Goal: Transaction & Acquisition: Purchase product/service

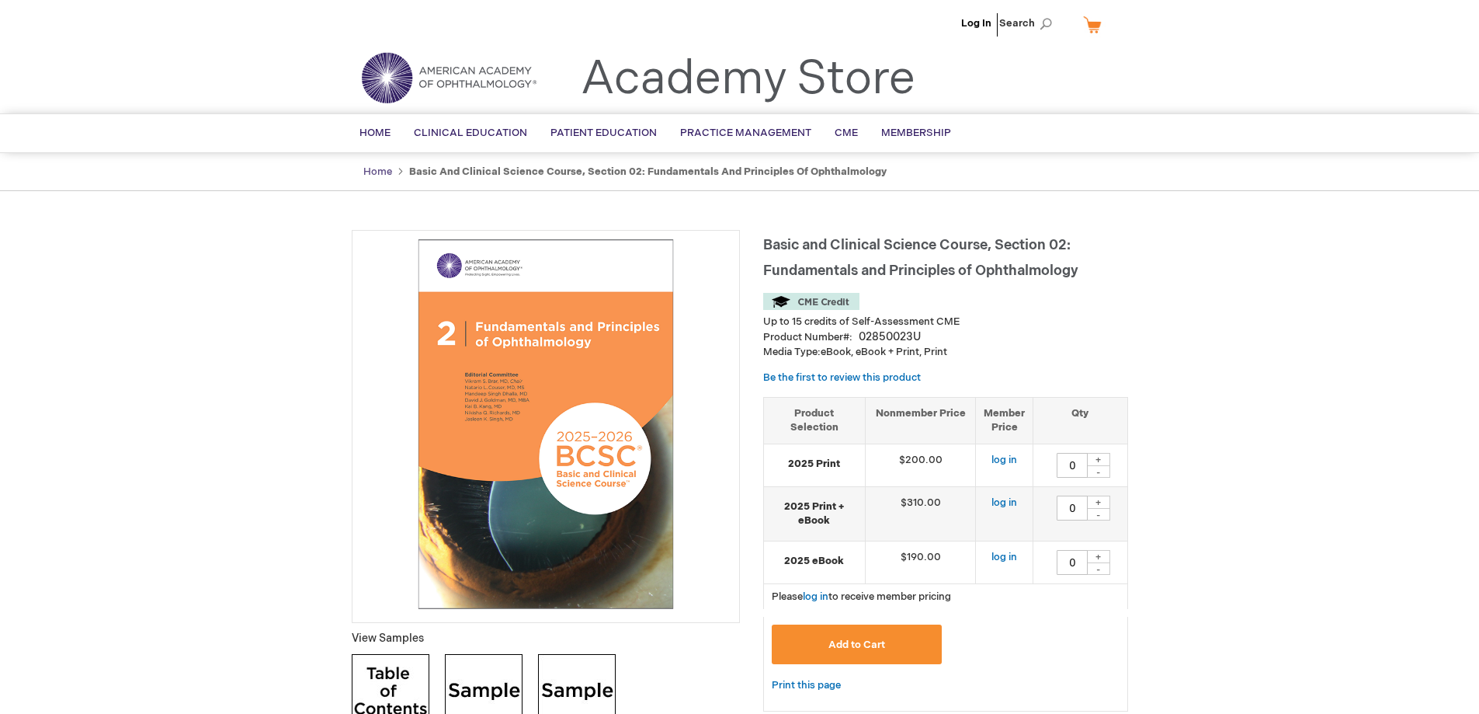
click at [377, 172] on link "Home" at bounding box center [377, 171] width 29 height 12
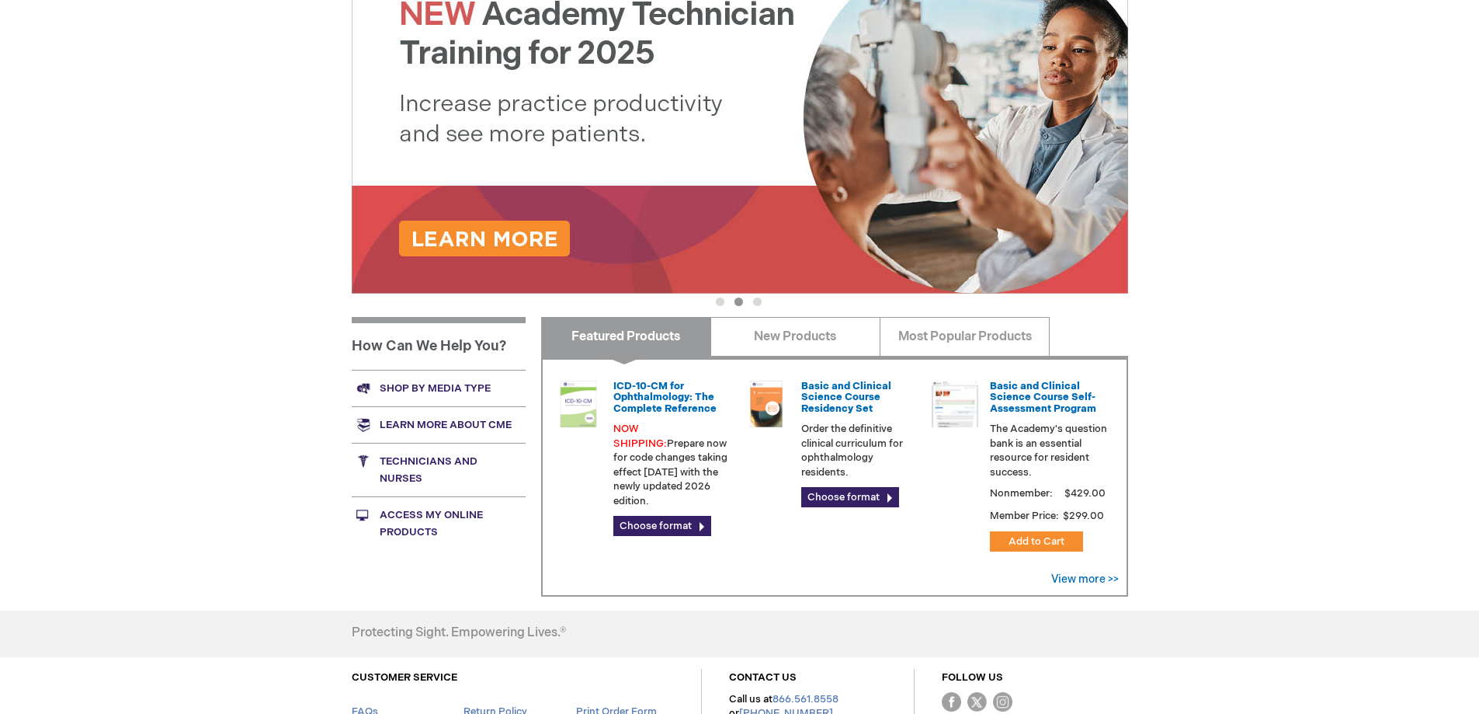
scroll to position [454, 0]
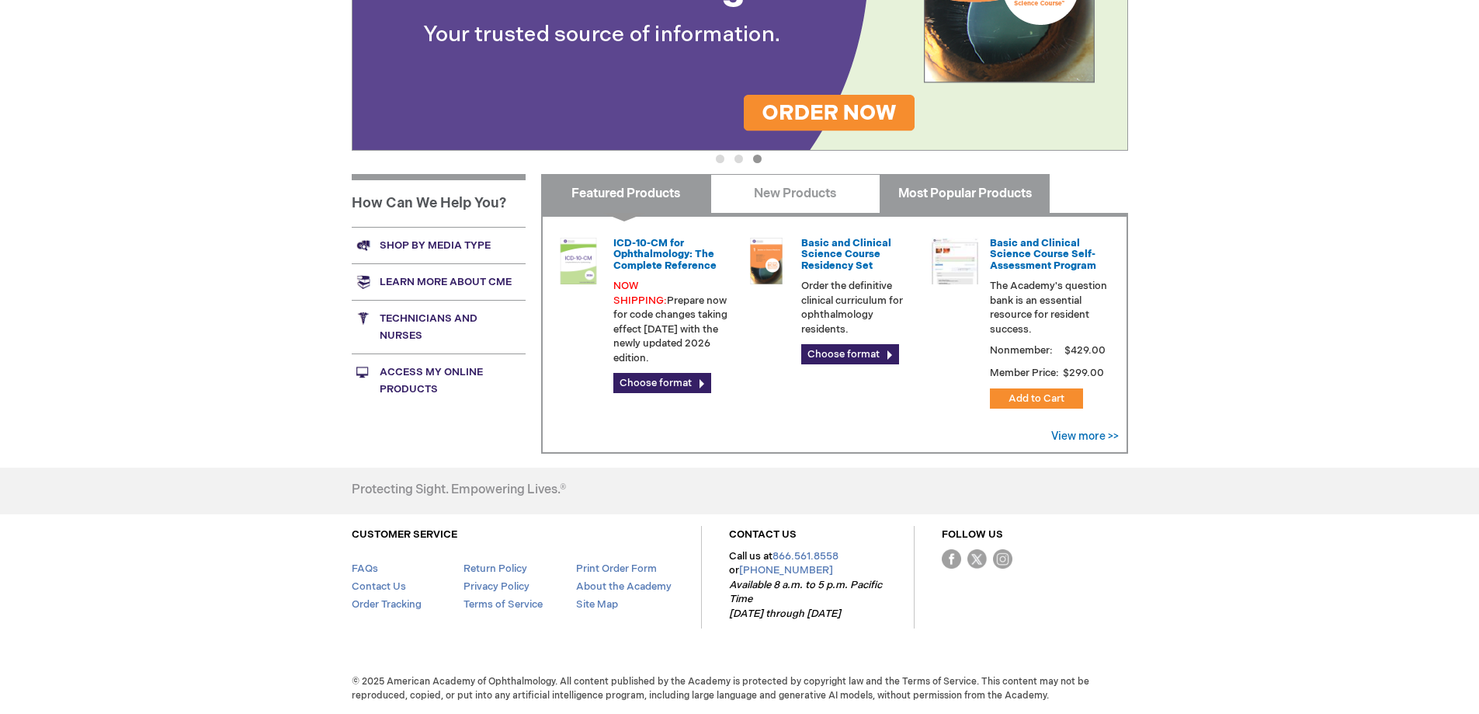
click at [951, 188] on link "Most Popular Products" at bounding box center [965, 193] width 170 height 39
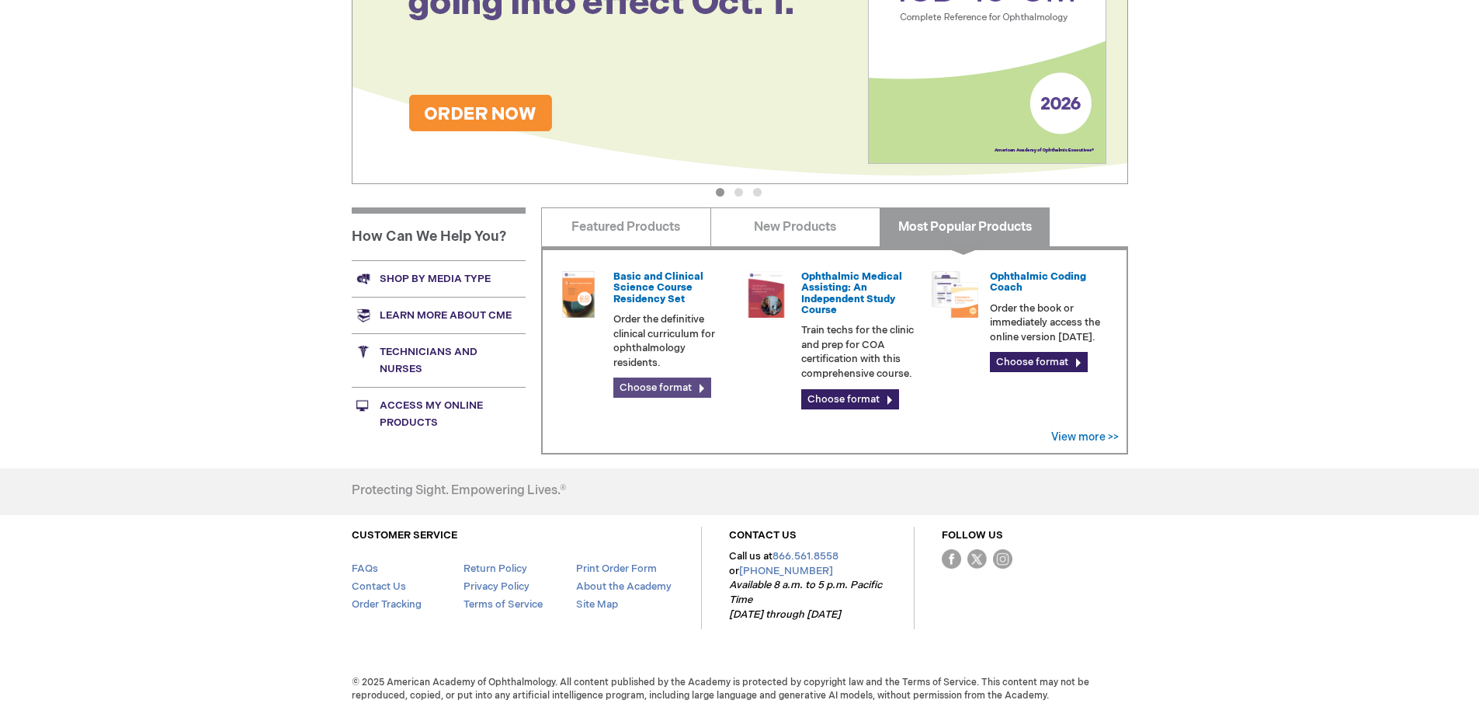
click at [661, 385] on link "Choose format" at bounding box center [663, 387] width 98 height 20
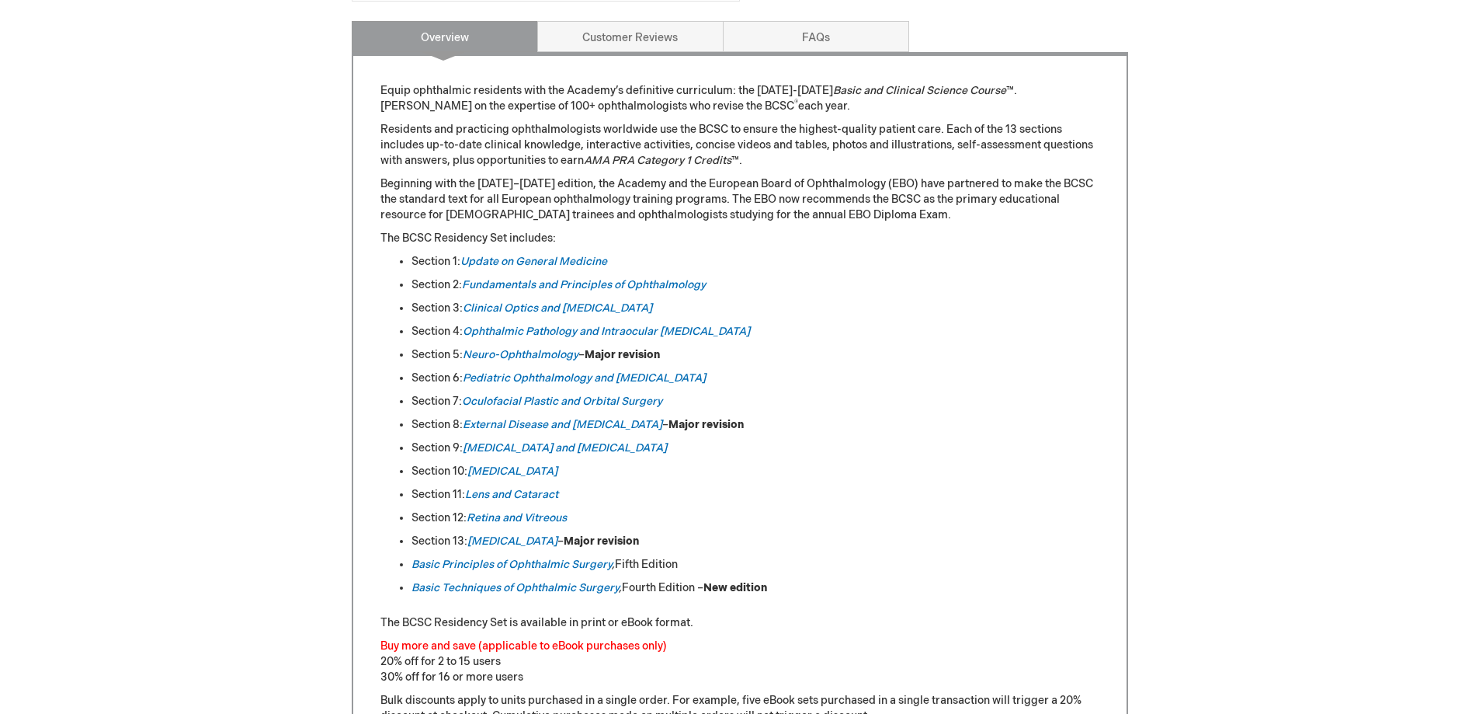
scroll to position [699, 0]
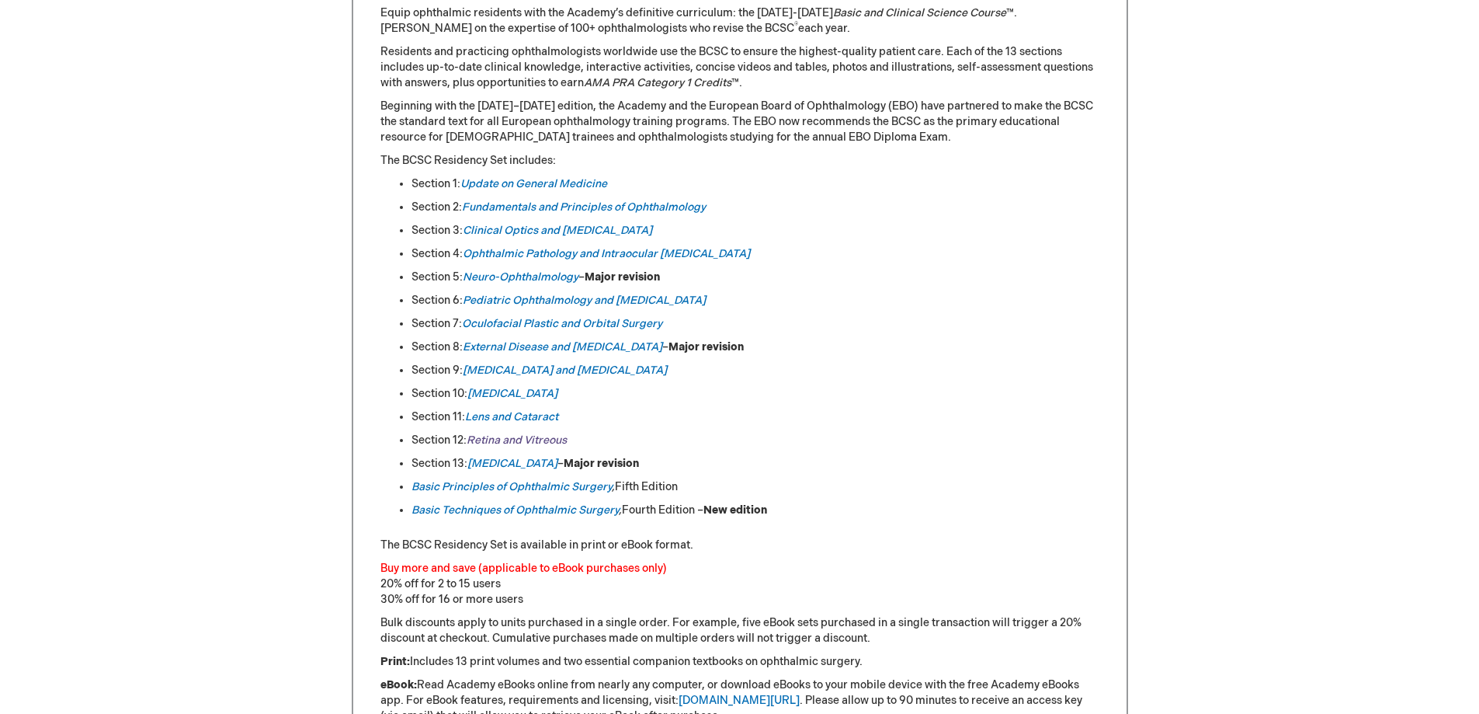
click at [515, 437] on link "Retina and Vitreous" at bounding box center [517, 439] width 100 height 13
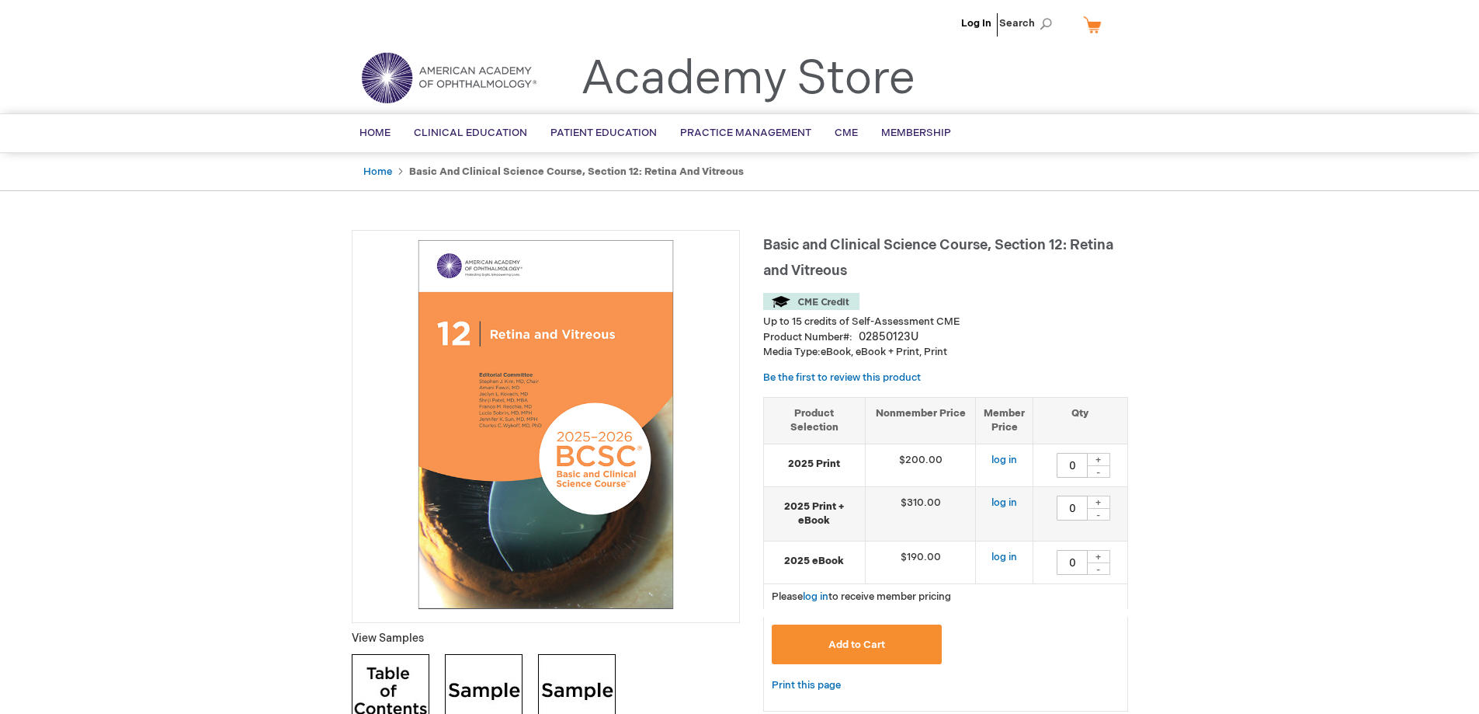
scroll to position [78, 0]
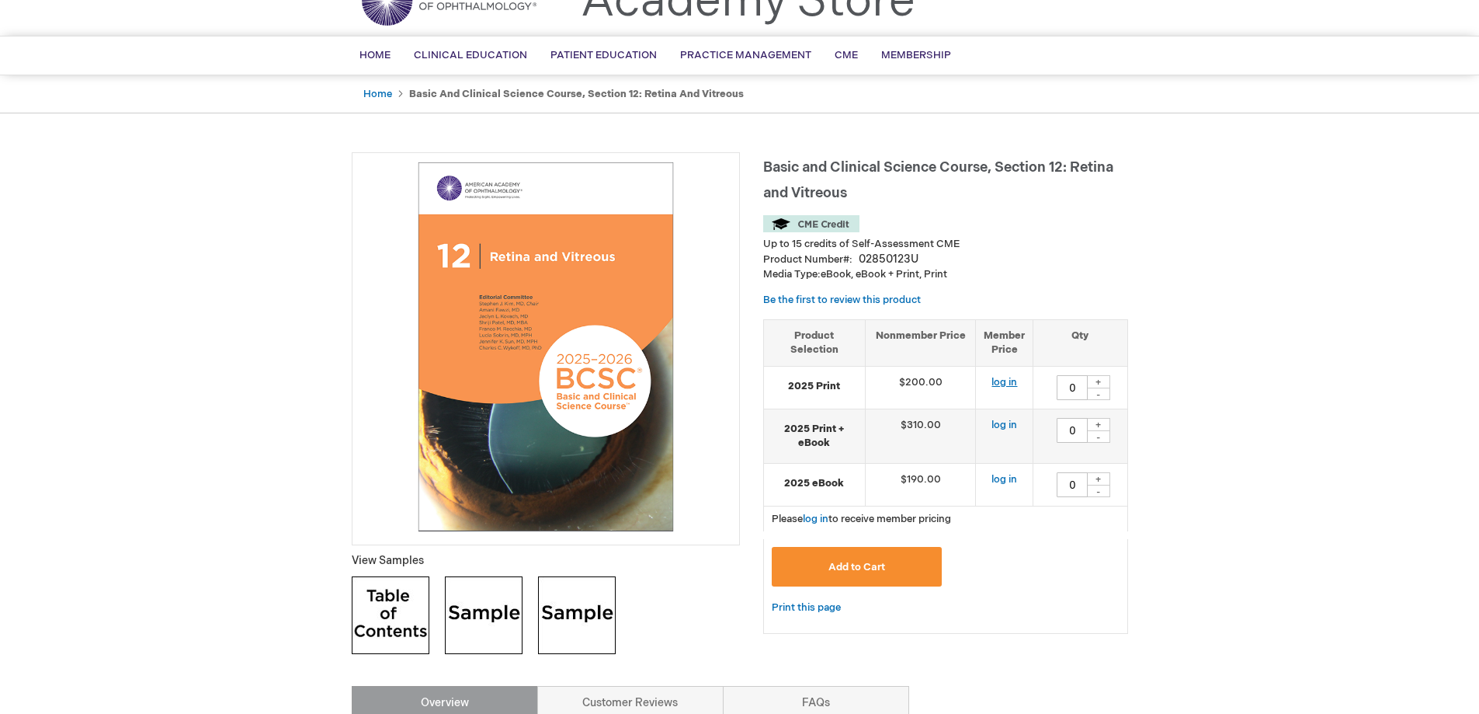
click at [1001, 383] on link "log in" at bounding box center [1005, 382] width 26 height 12
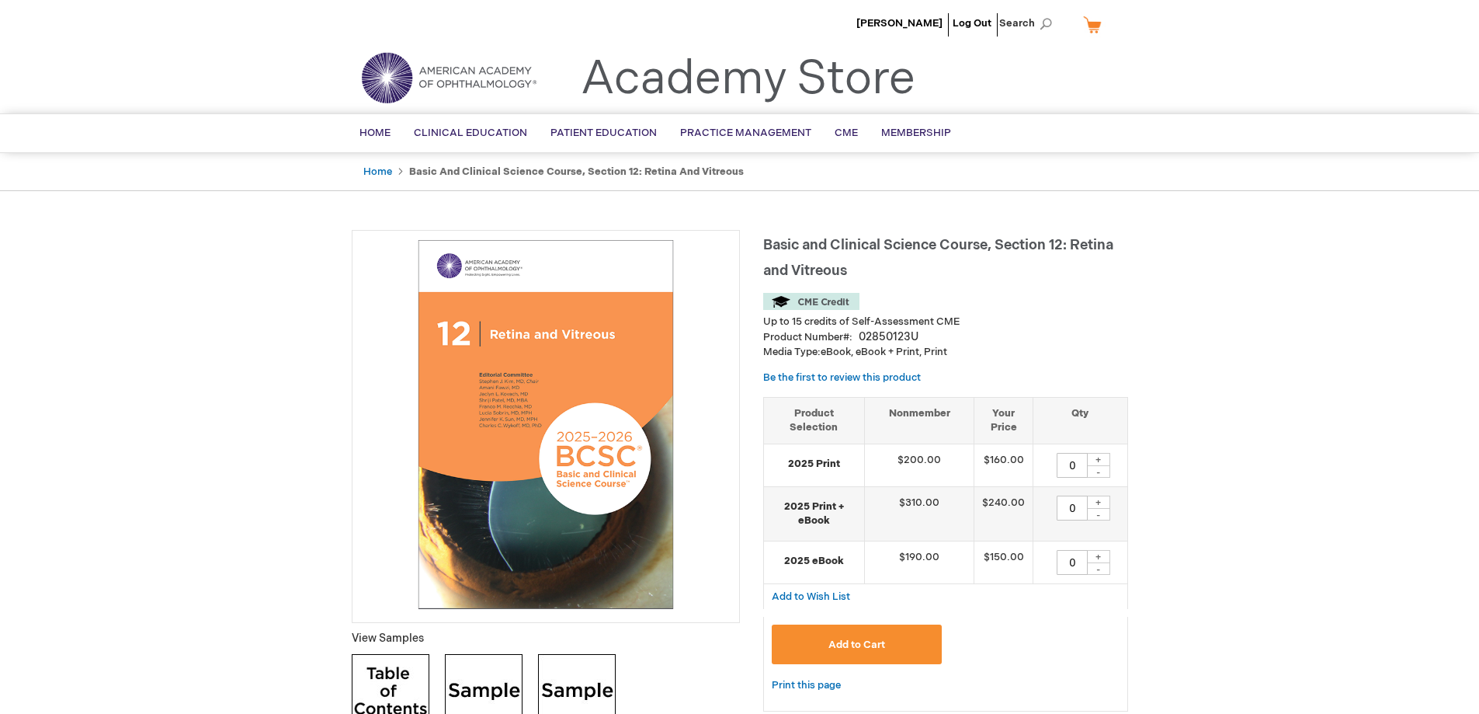
click at [1095, 461] on div "+" at bounding box center [1098, 459] width 23 height 13
type input "1"
click at [849, 646] on span "Add to Cart" at bounding box center [857, 644] width 57 height 12
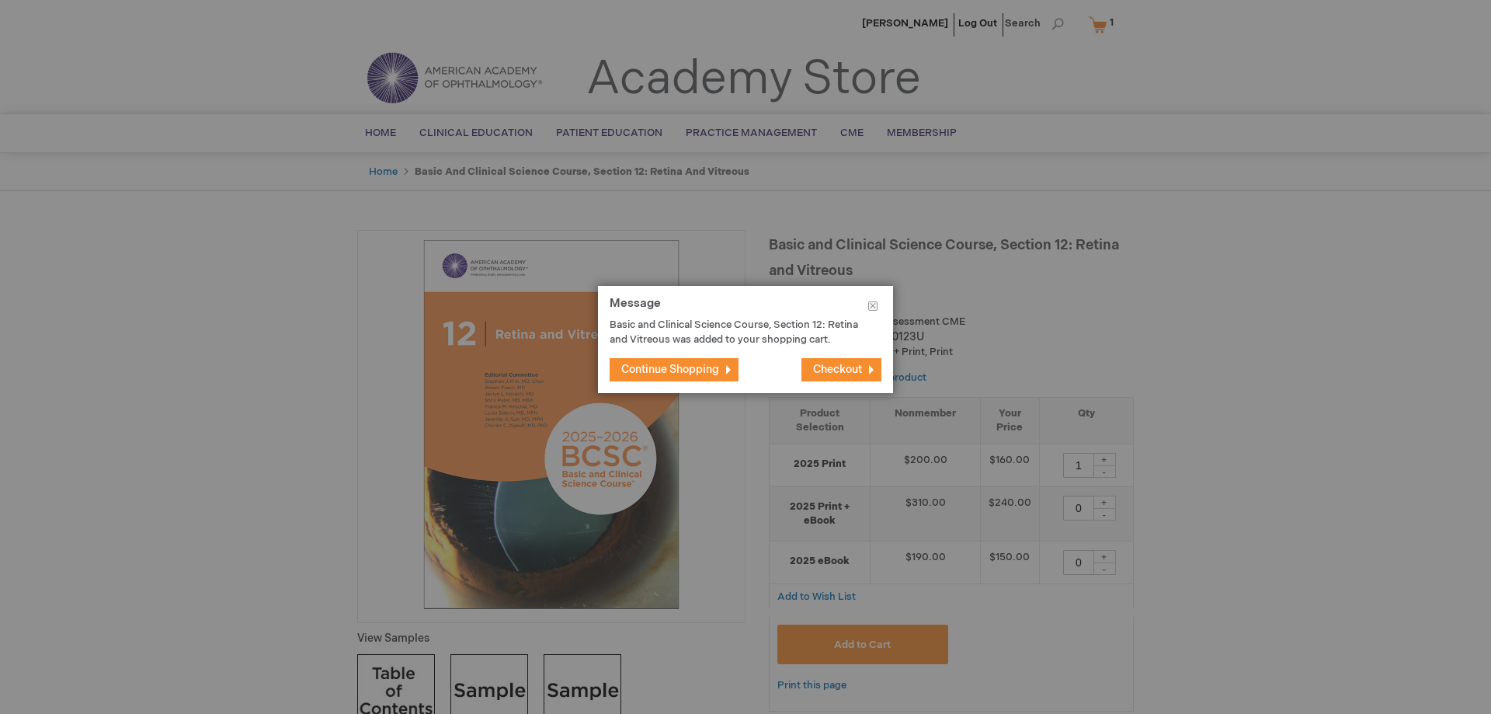
click at [835, 376] on span "Checkout" at bounding box center [837, 369] width 49 height 13
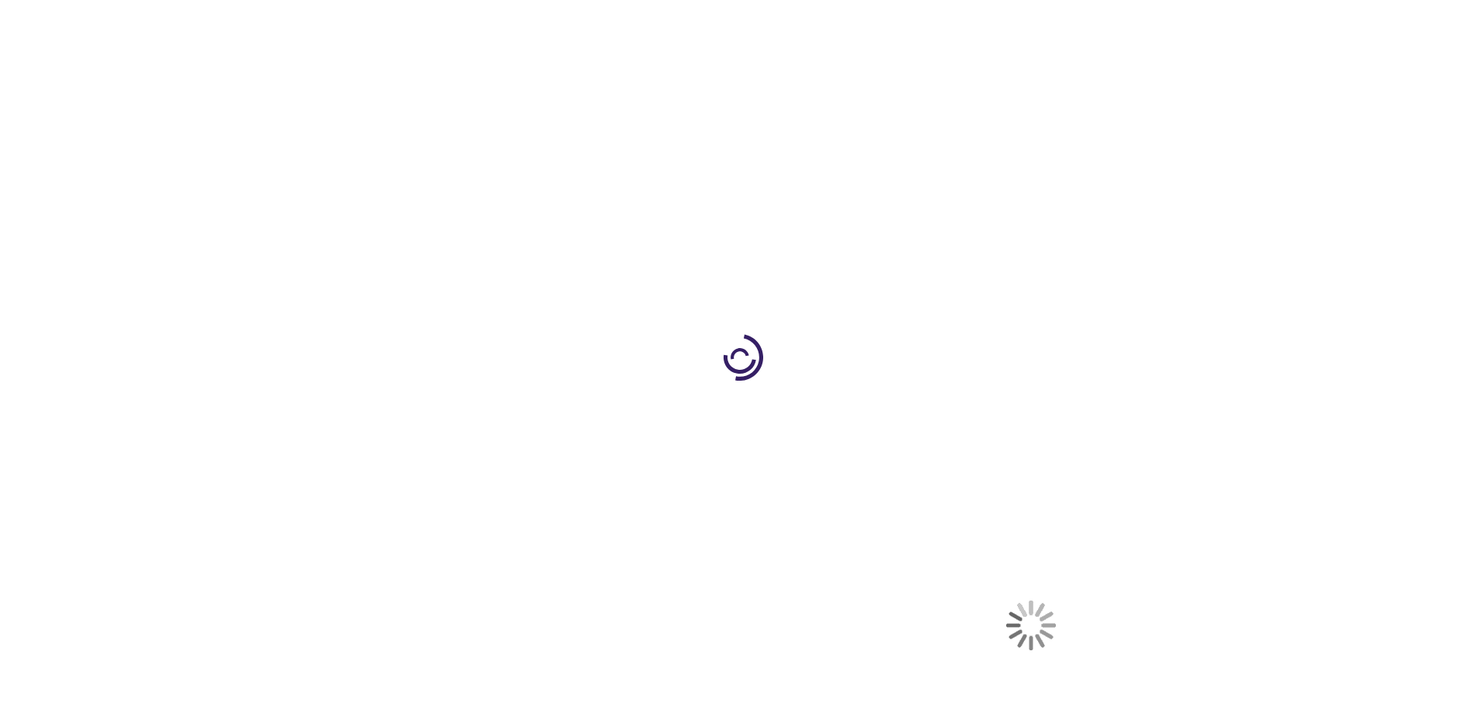
select select "US"
select select "57"
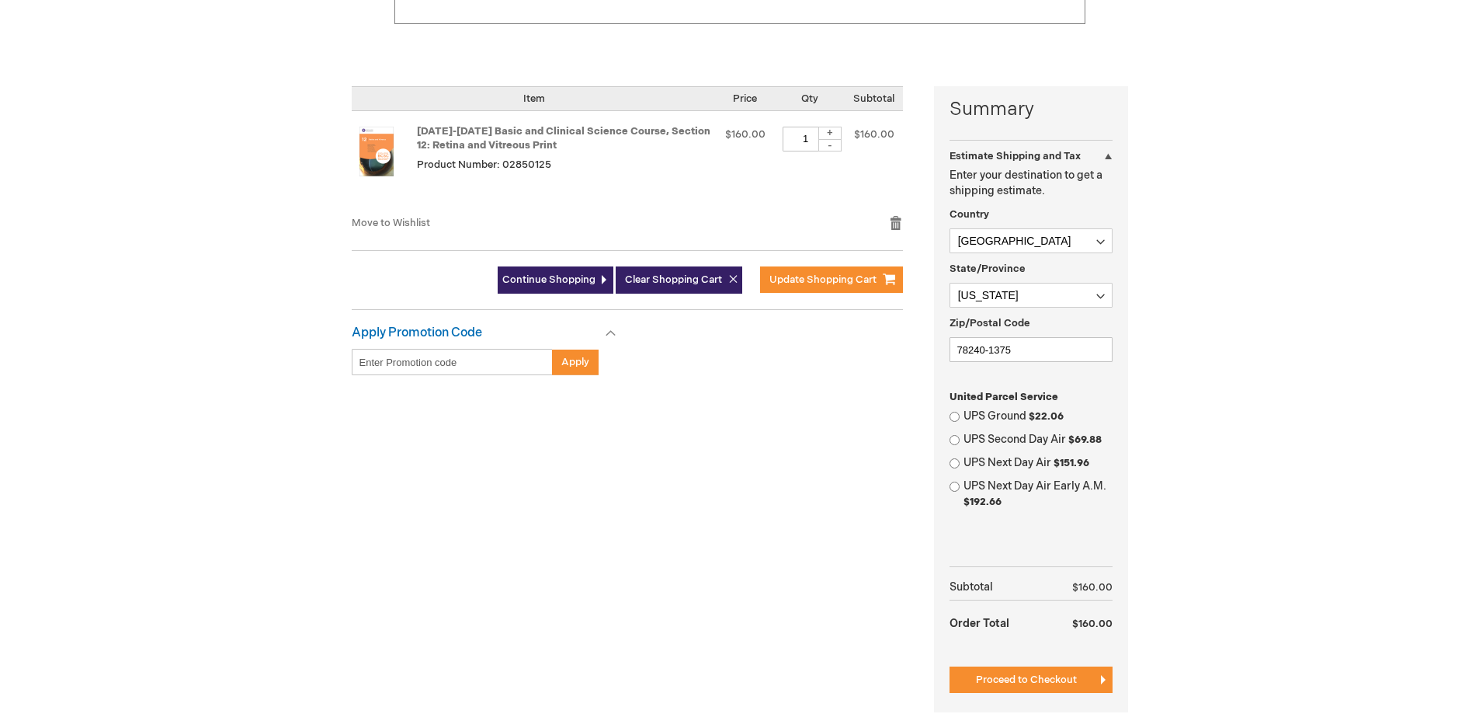
scroll to position [388, 0]
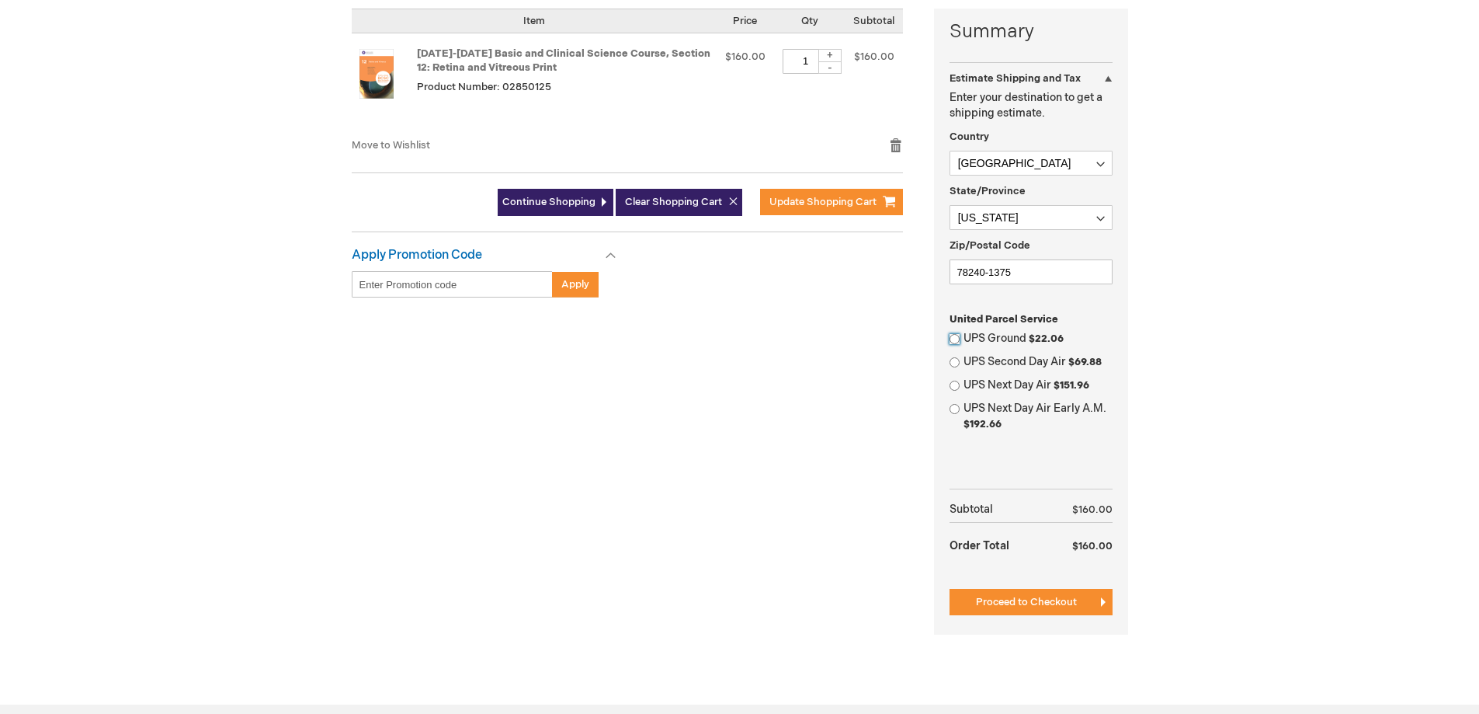
click at [955, 337] on input "UPS Ground $22.06" at bounding box center [955, 339] width 10 height 10
radio input "true"
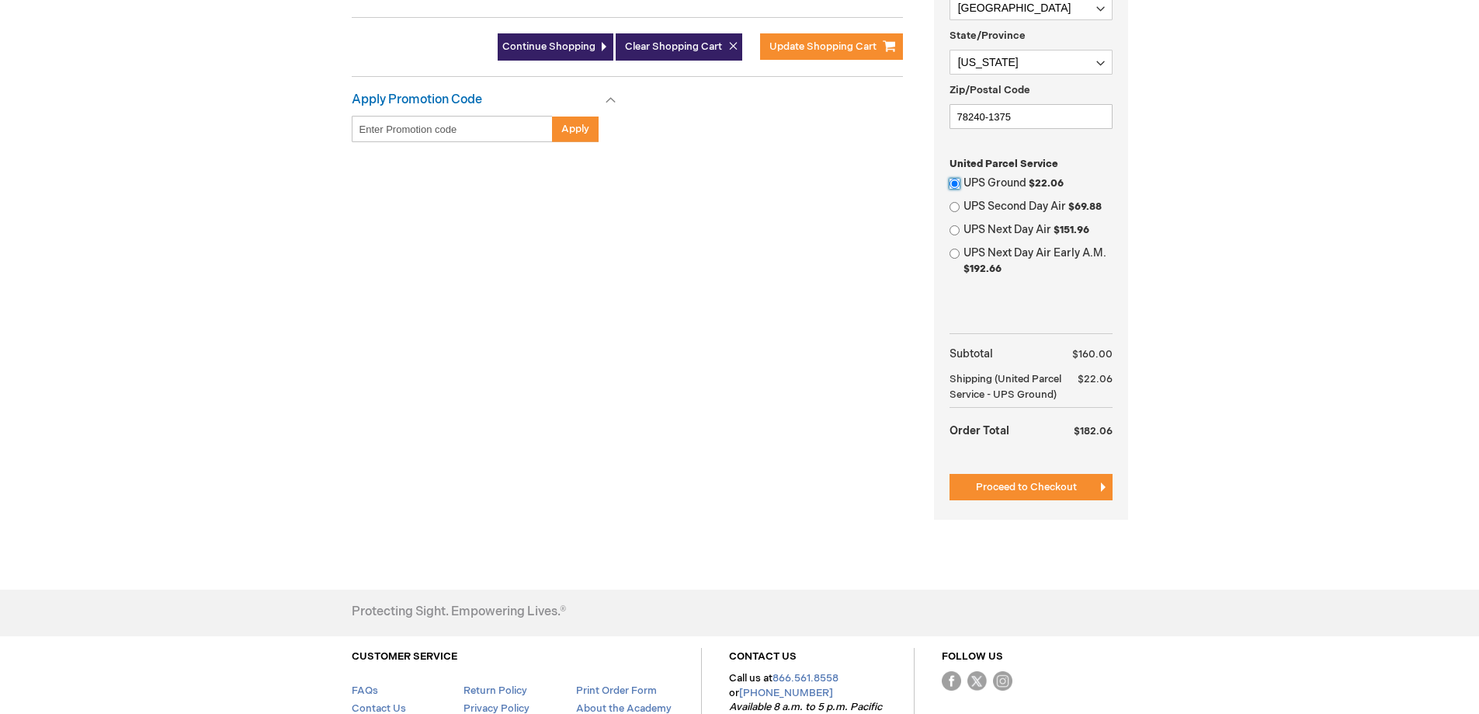
scroll to position [621, 0]
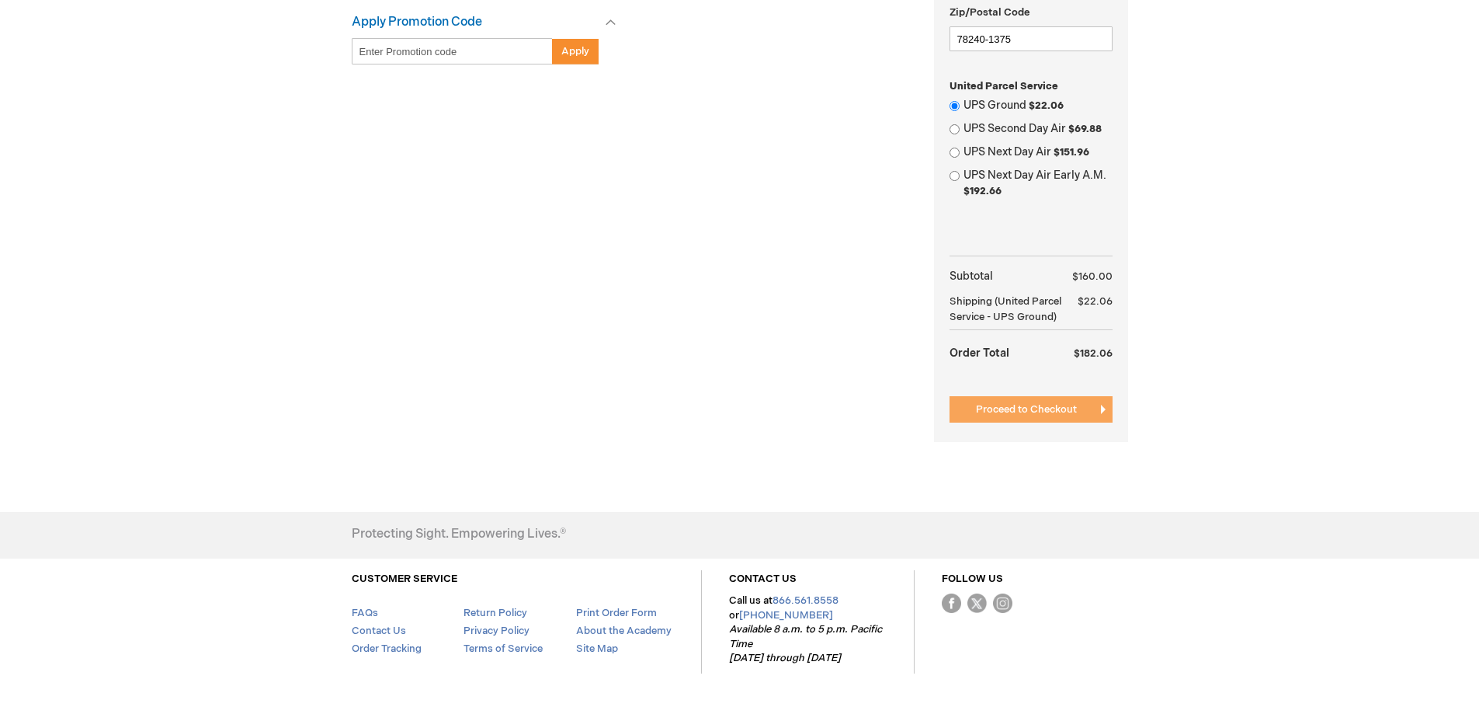
click at [1053, 415] on span "Proceed to Checkout" at bounding box center [1026, 409] width 101 height 12
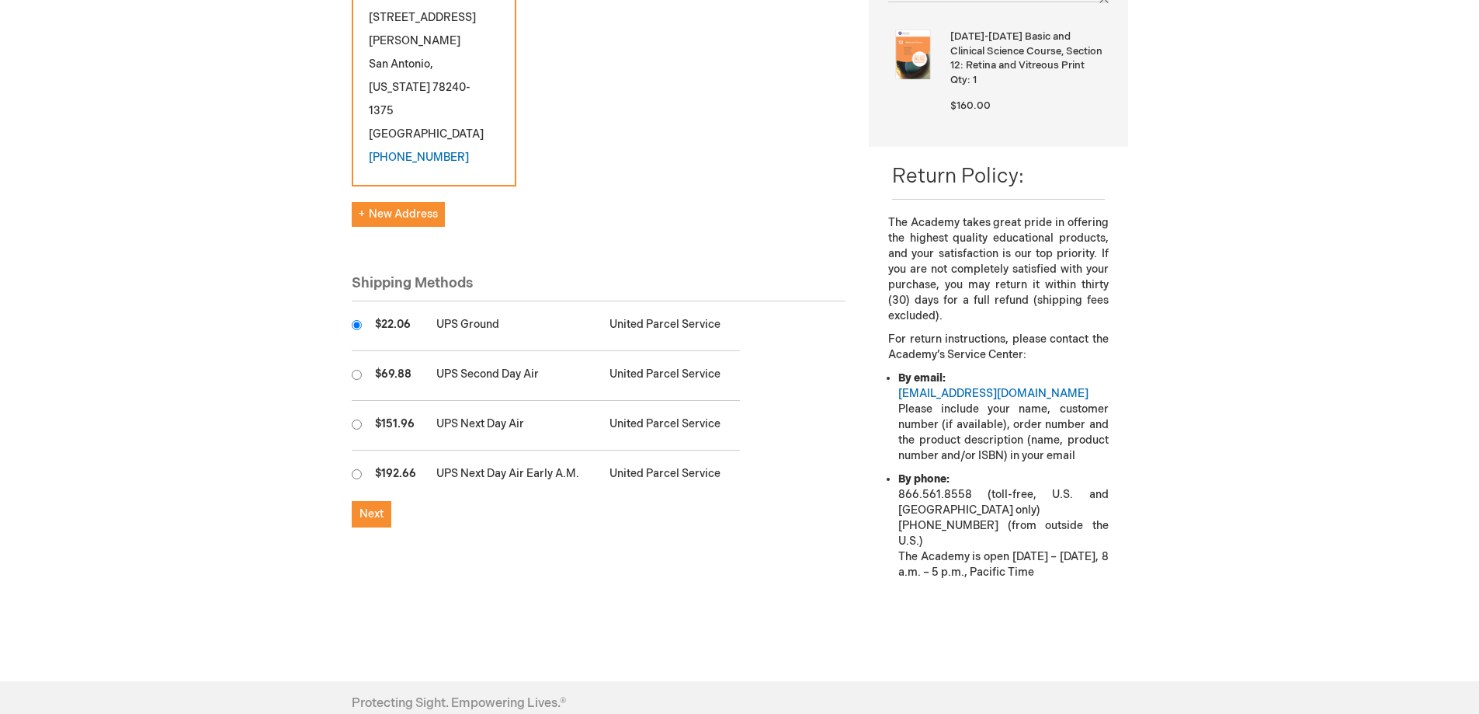
scroll to position [388, 0]
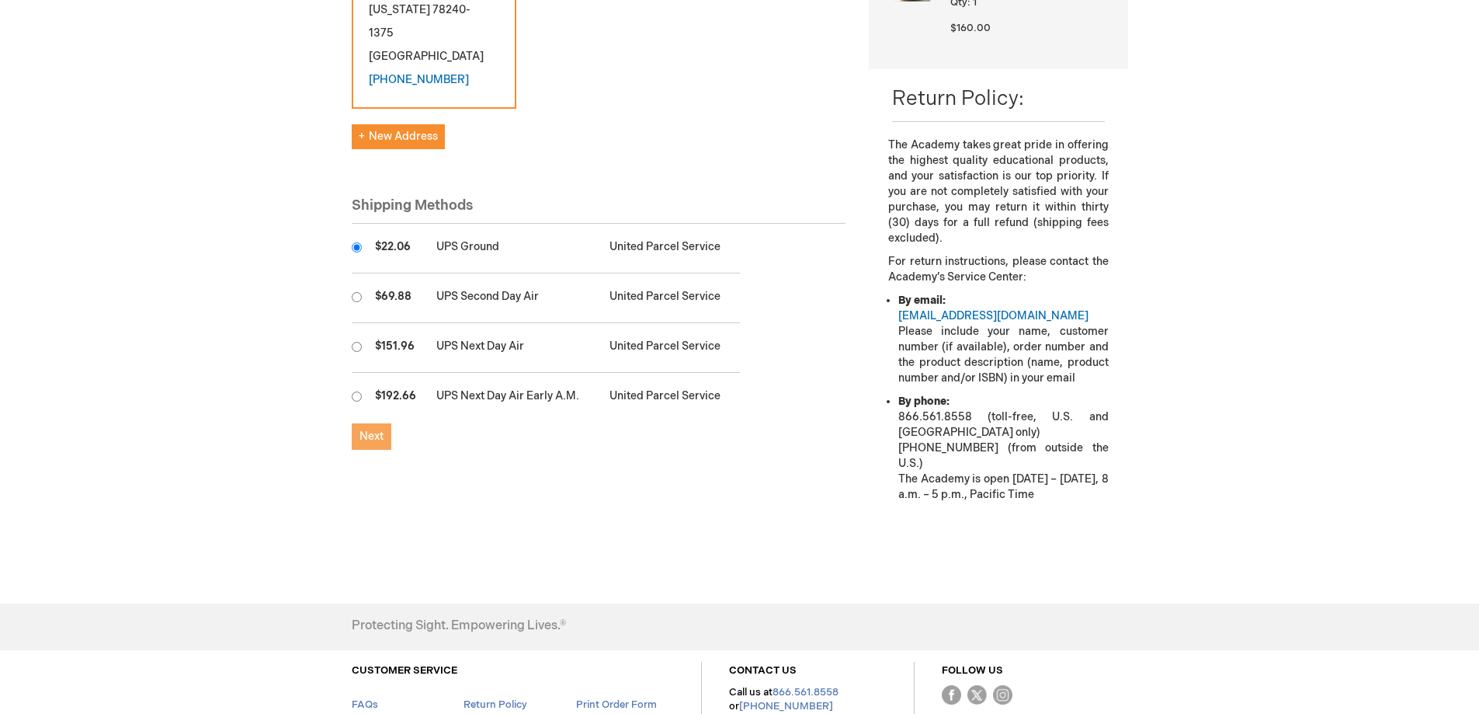
click at [383, 429] on span "Next" at bounding box center [372, 435] width 24 height 13
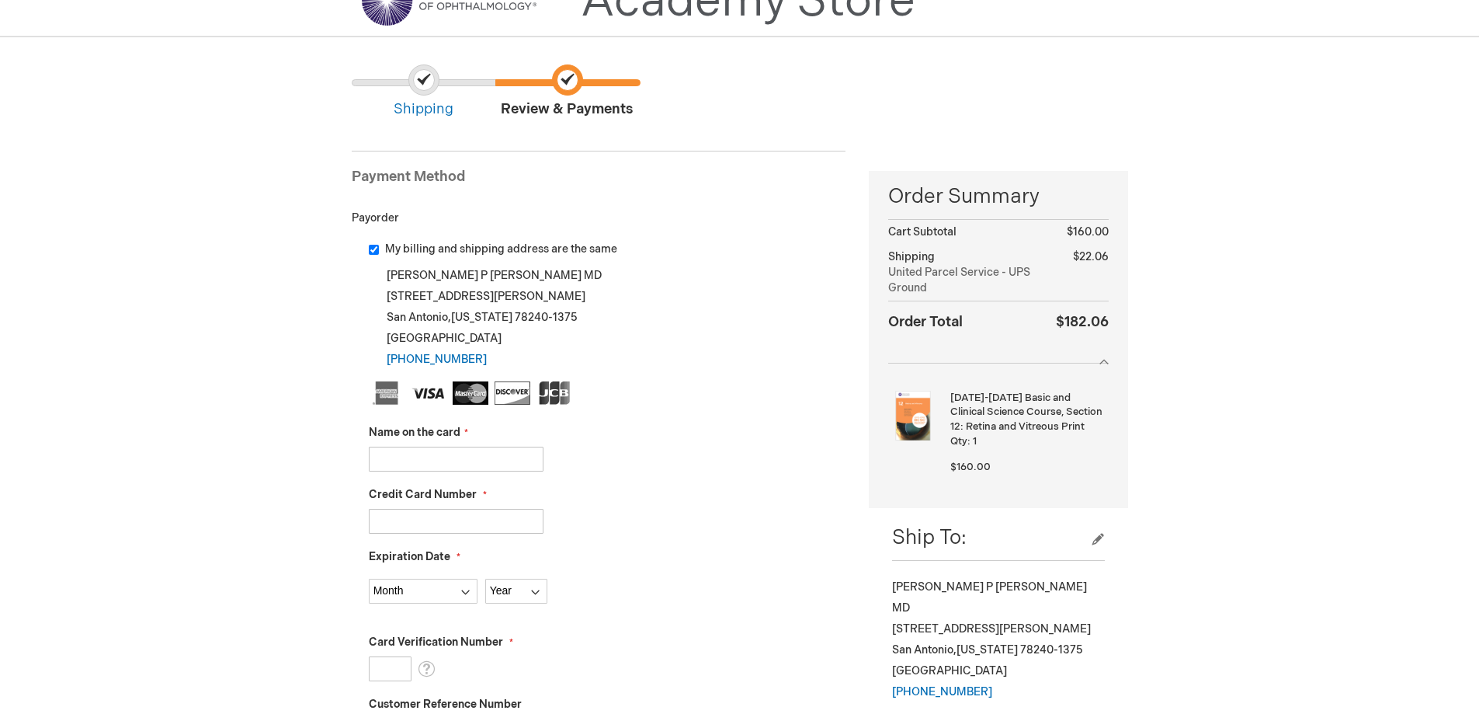
scroll to position [155, 0]
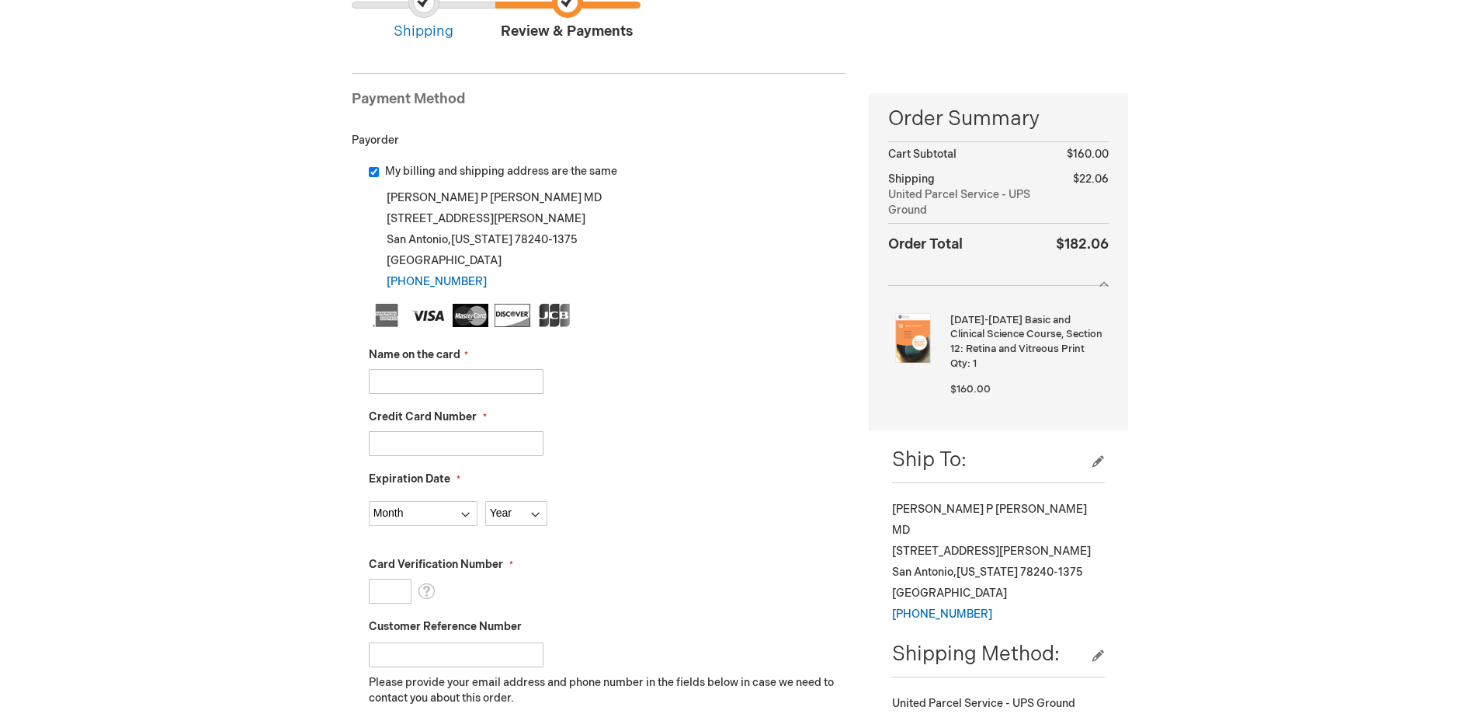
click at [428, 387] on input "Name on the card" at bounding box center [456, 381] width 175 height 25
type input "[PERSON_NAME]"
click at [466, 433] on input "Credit Card Number" at bounding box center [456, 443] width 175 height 25
type input "376741458441008"
click at [442, 504] on select "Month 01 - January 02 - February 03 - March 04 - April 05 - May 06 - June 07 - …" at bounding box center [423, 513] width 109 height 25
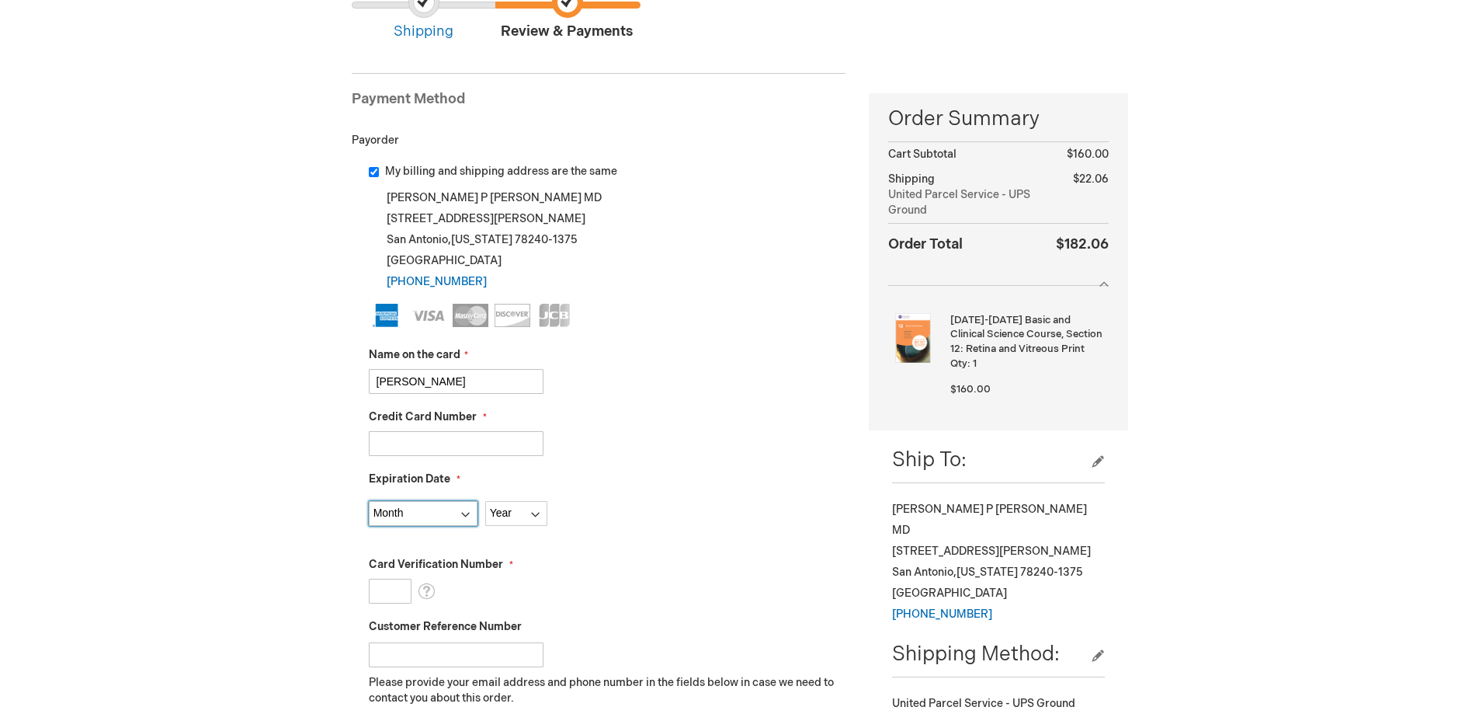
select select "5"
click at [369, 501] on select "Month 01 - January 02 - February 03 - March 04 - April 05 - May 06 - June 07 - …" at bounding box center [423, 513] width 109 height 25
click at [506, 515] on select "Year 2025 2026 2027 2028 2029 2030 2031 2032 2033 2034 2035" at bounding box center [516, 513] width 62 height 25
select select "2026"
click at [485, 501] on select "Year 2025 2026 2027 2028 2029 2030 2031 2032 2033 2034 2035" at bounding box center [516, 513] width 62 height 25
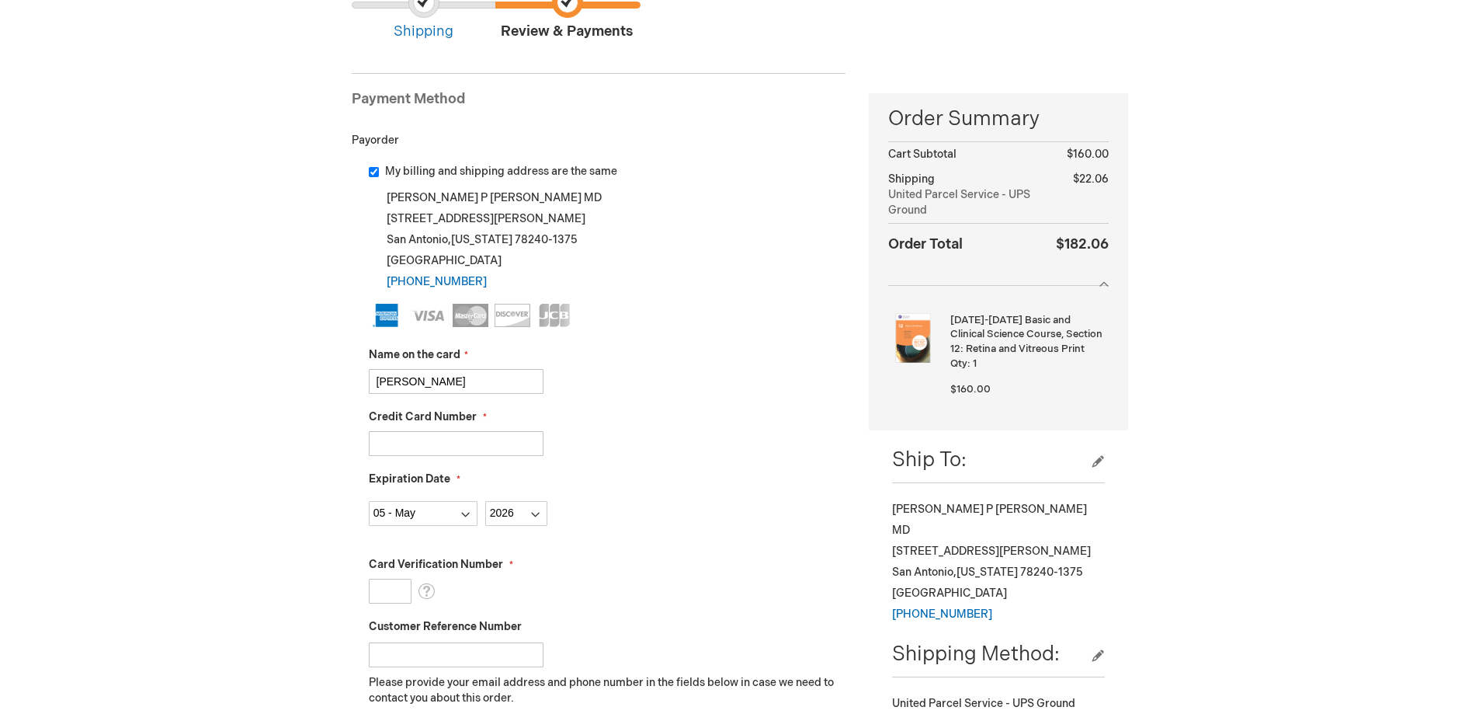
click at [394, 588] on input "Card Verification Number" at bounding box center [390, 591] width 43 height 25
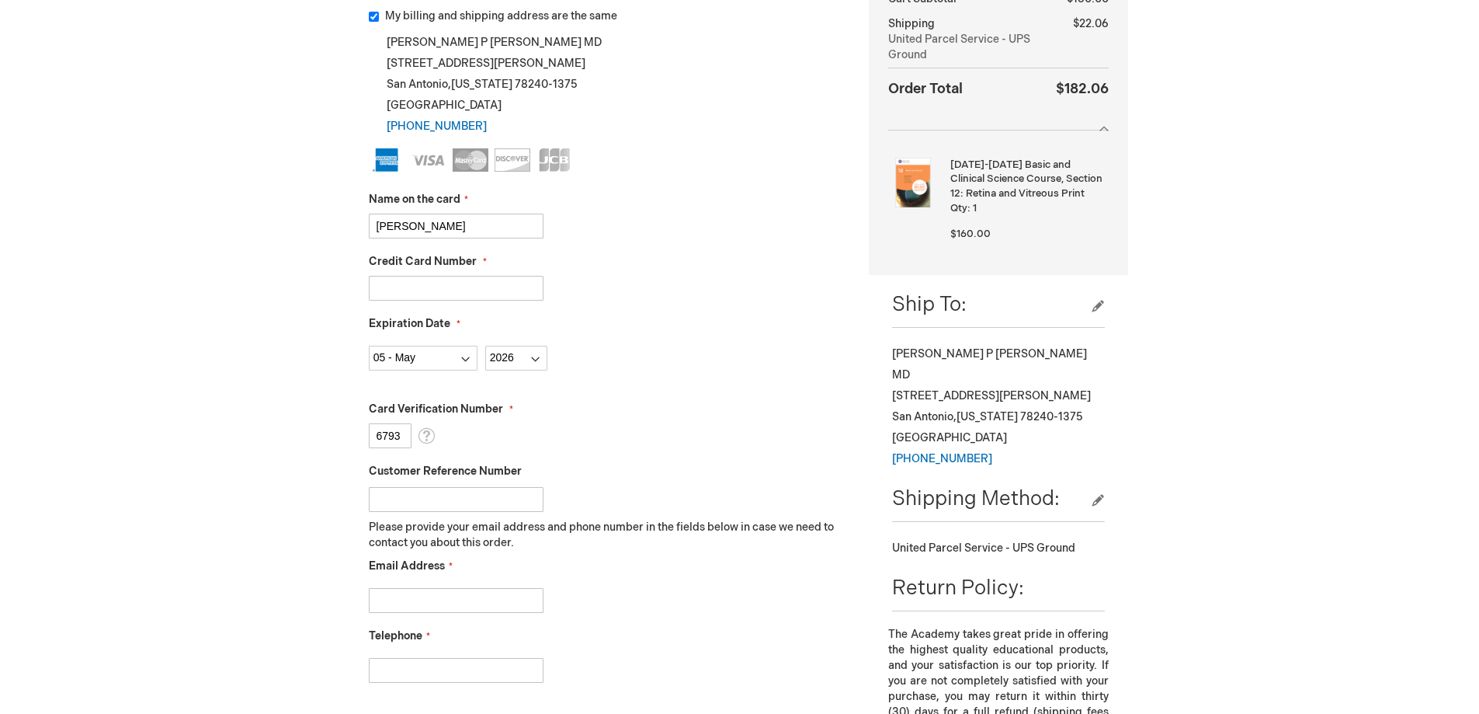
type input "6793"
click at [459, 602] on input "Email Address" at bounding box center [456, 600] width 175 height 25
type input "timcleland@hotmail.com"
click at [412, 672] on input "Telephone" at bounding box center [456, 670] width 175 height 25
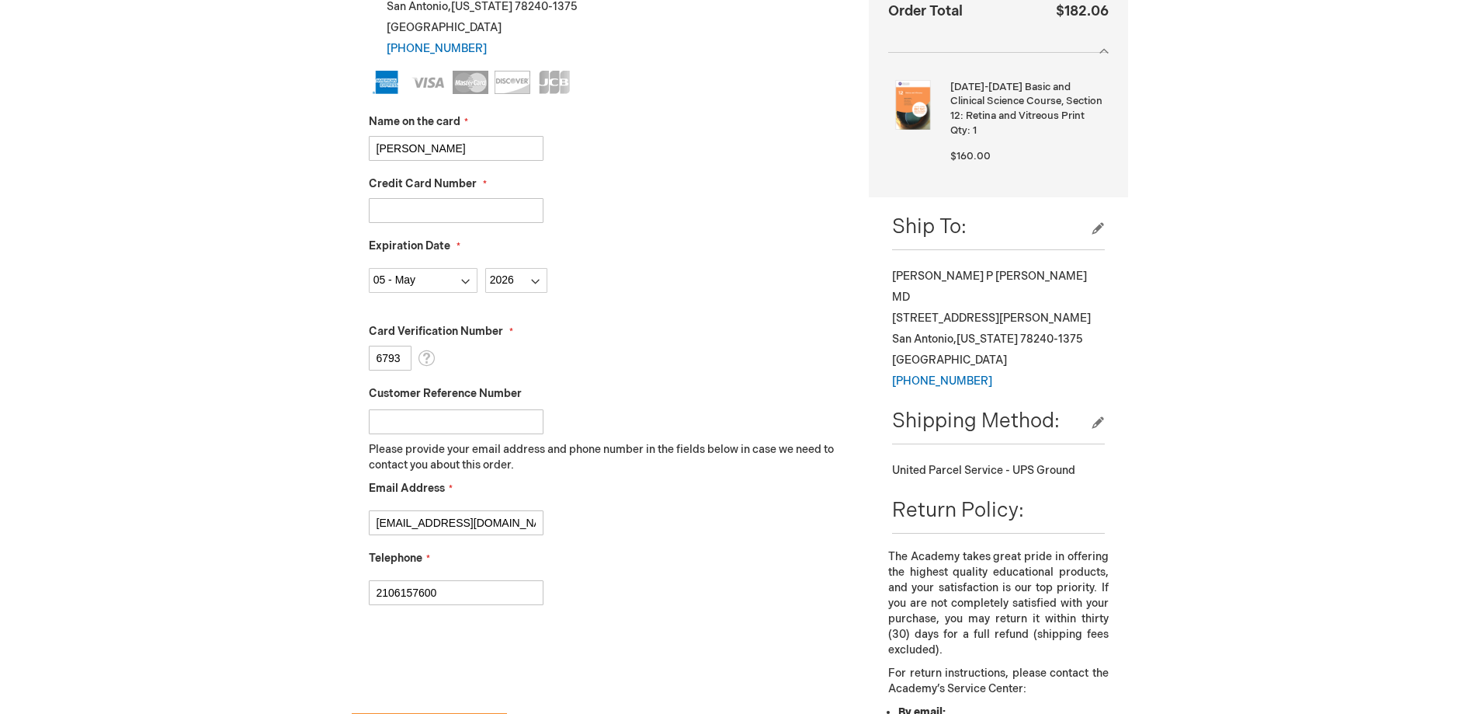
scroll to position [544, 0]
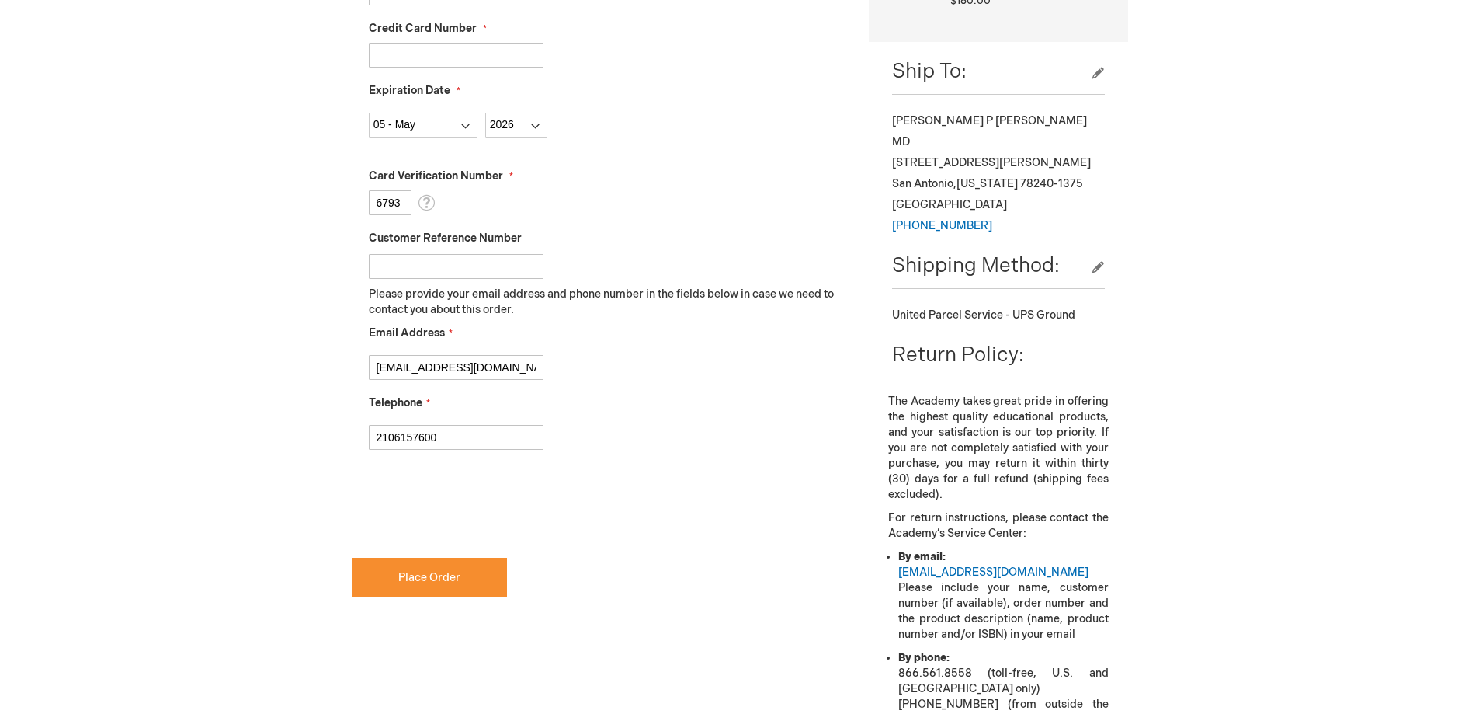
type input "2106157600"
checkbox input "true"
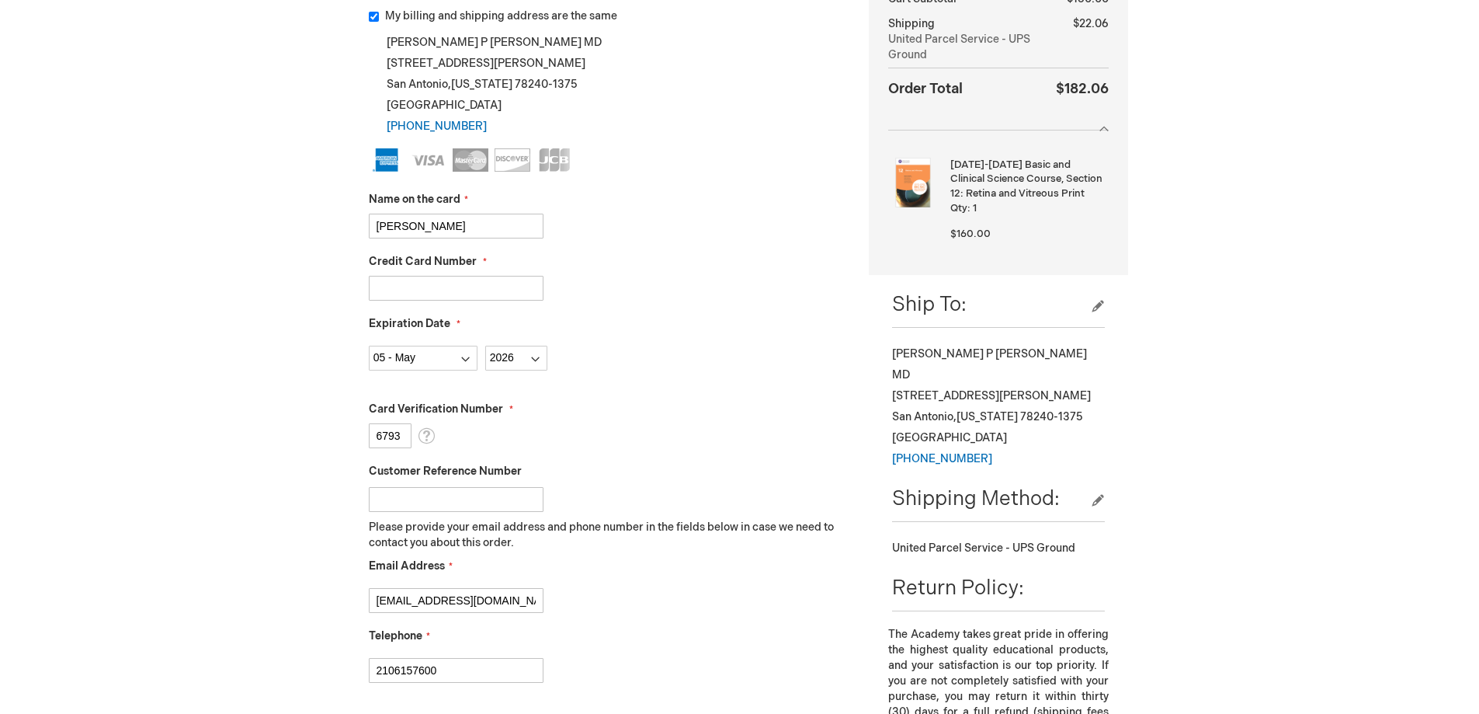
scroll to position [777, 0]
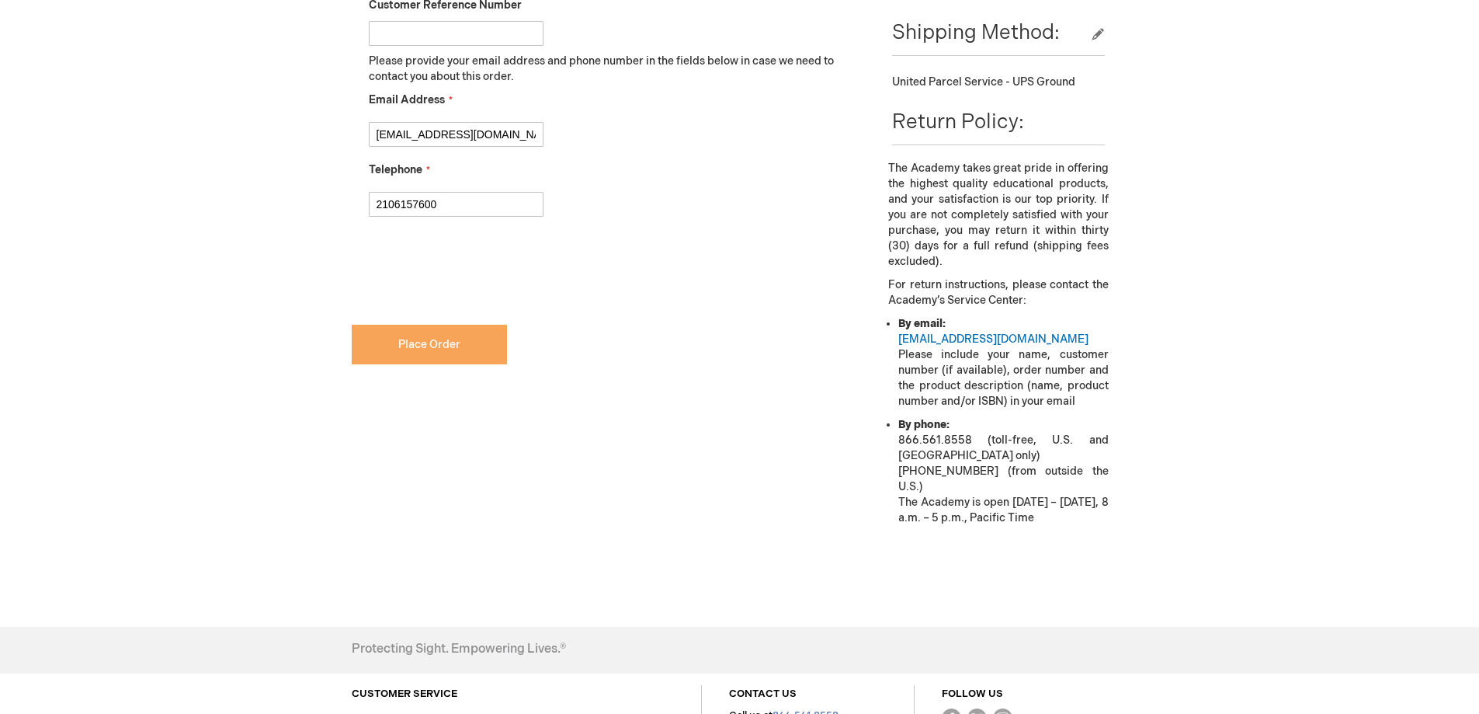
click at [442, 352] on button "Place Order" at bounding box center [429, 345] width 155 height 40
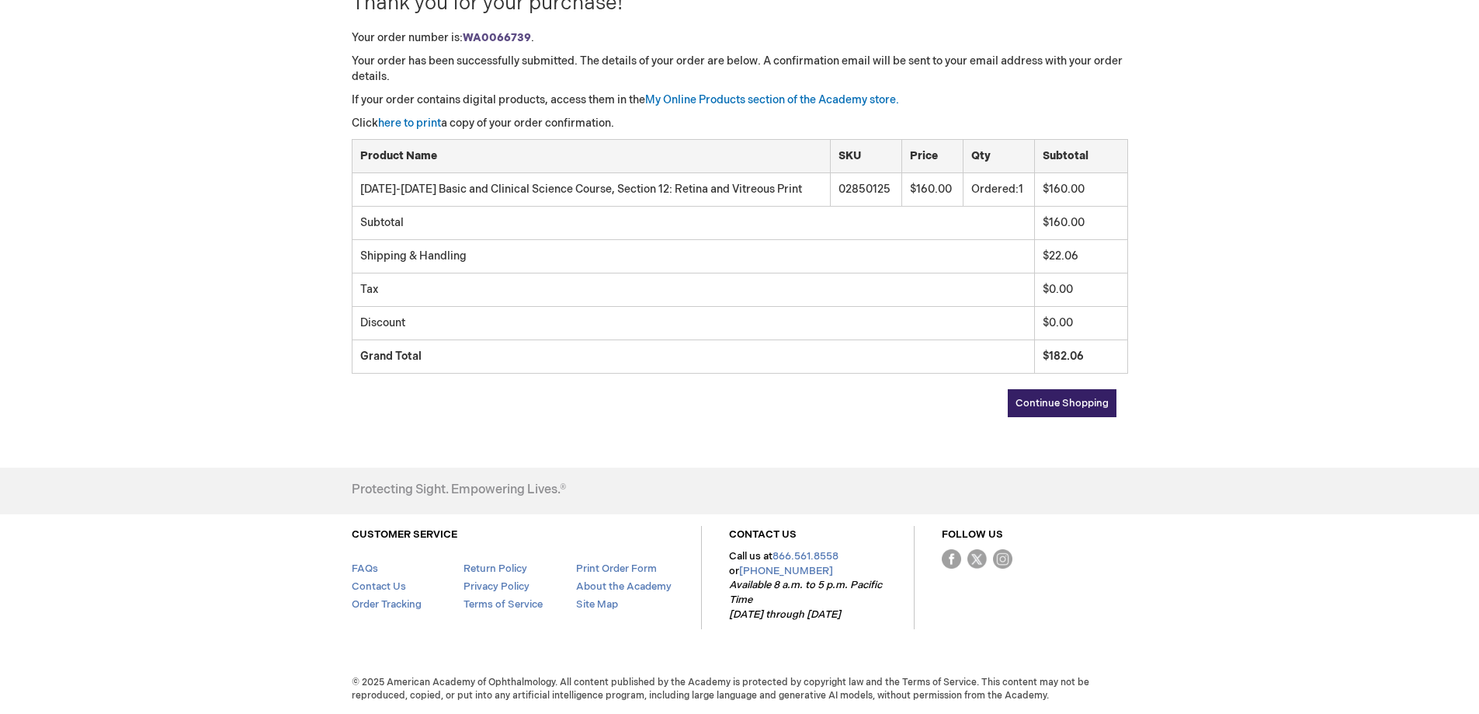
scroll to position [155, 0]
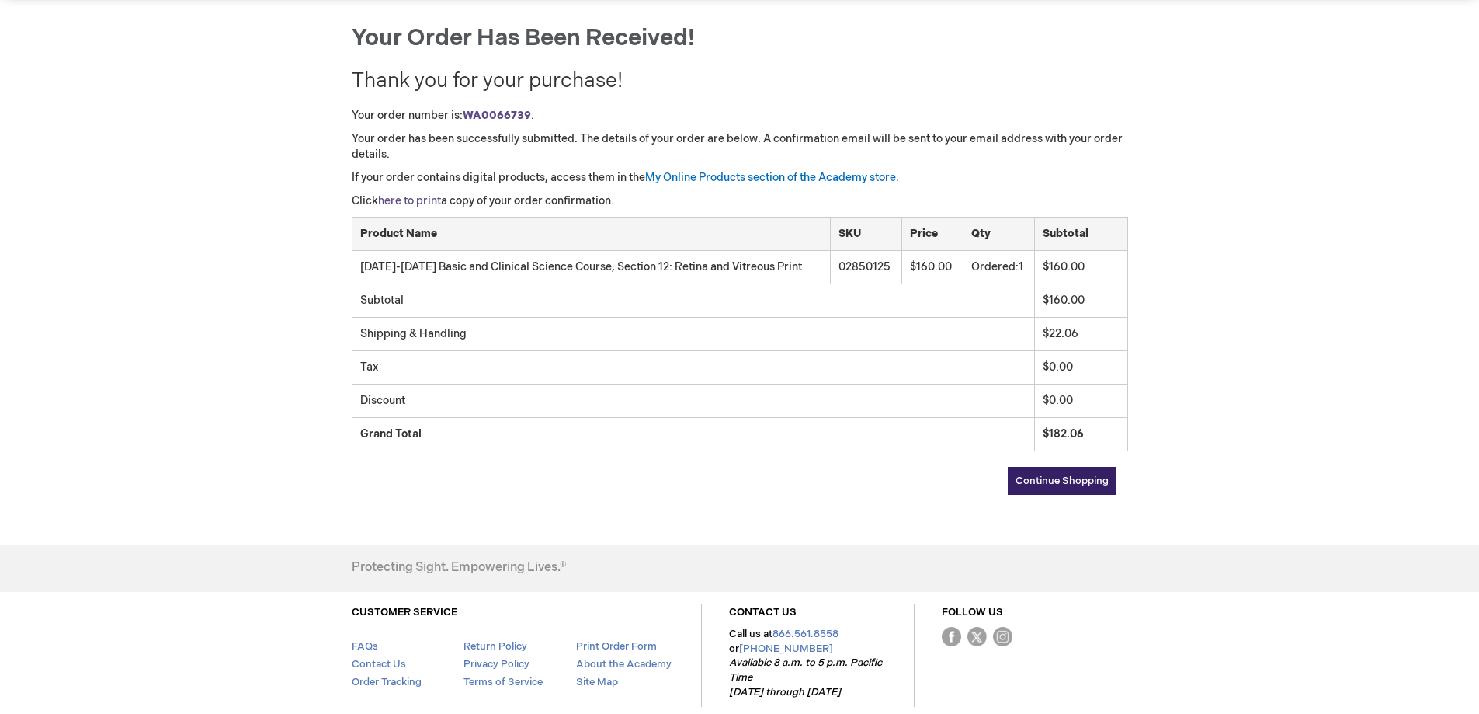
click at [415, 200] on link "here to print" at bounding box center [409, 200] width 63 height 13
